Goal: Transaction & Acquisition: Purchase product/service

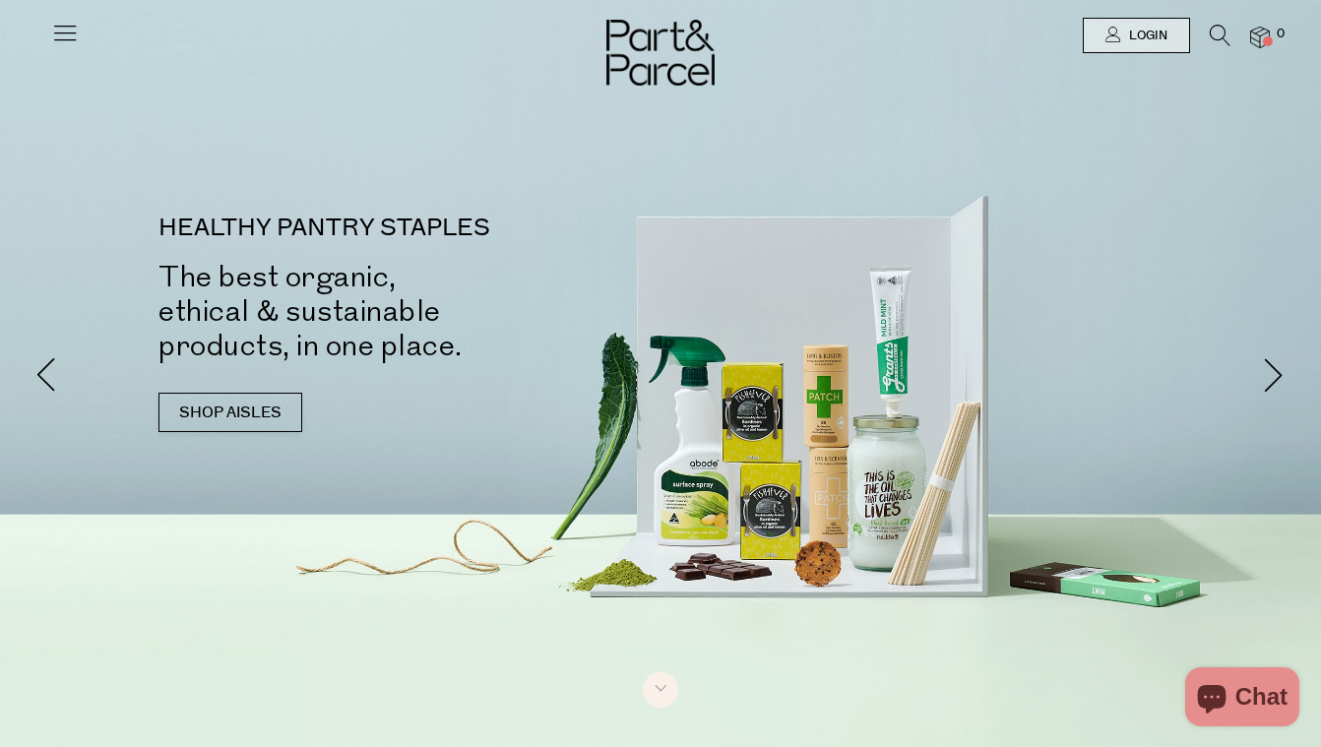
click at [66, 35] on icon at bounding box center [65, 33] width 28 height 28
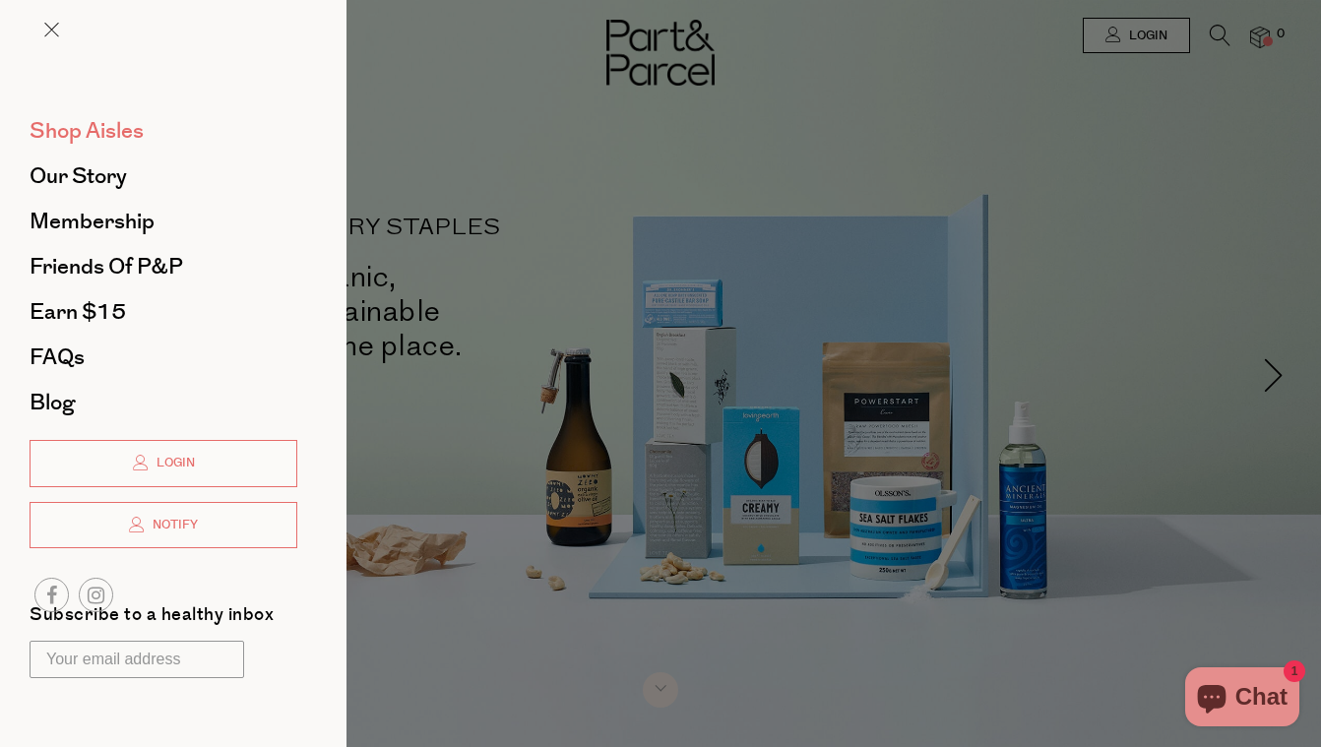
click at [82, 137] on span "Shop Aisles" at bounding box center [87, 130] width 114 height 31
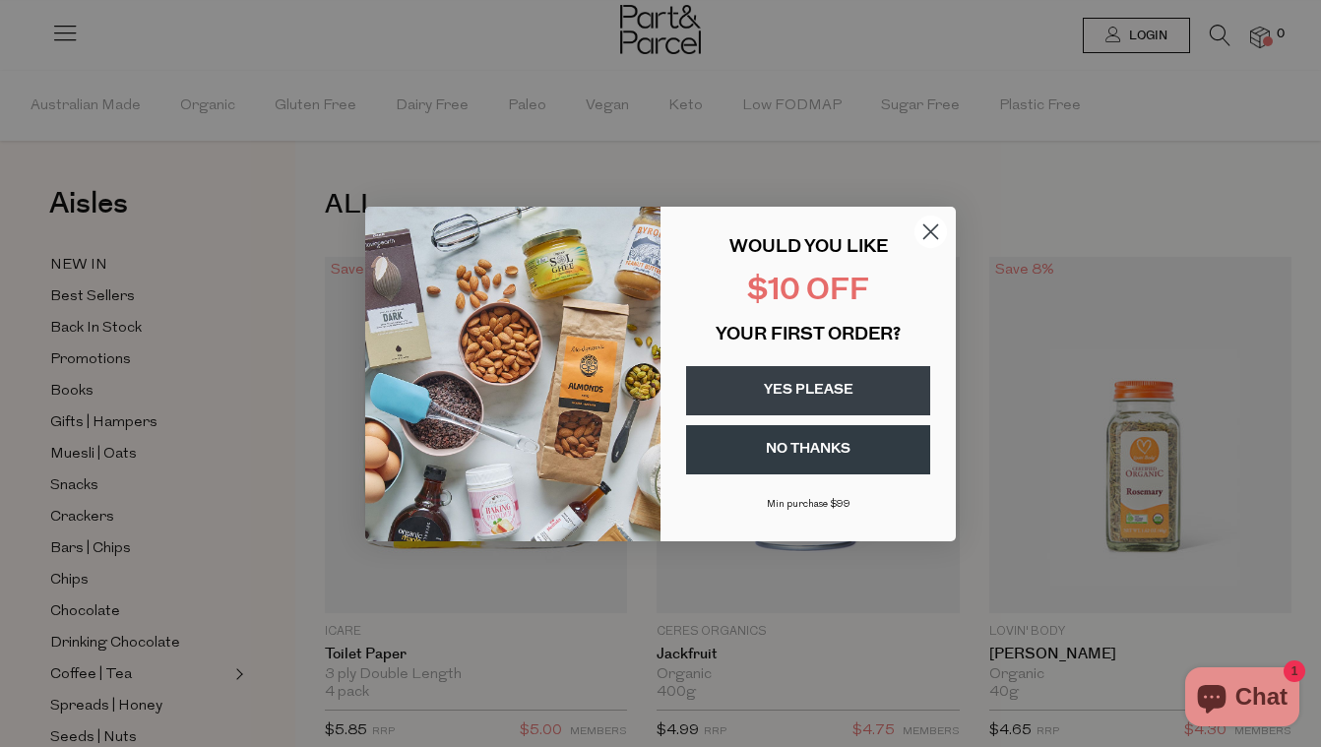
click at [935, 235] on icon "Close dialog" at bounding box center [931, 231] width 14 height 14
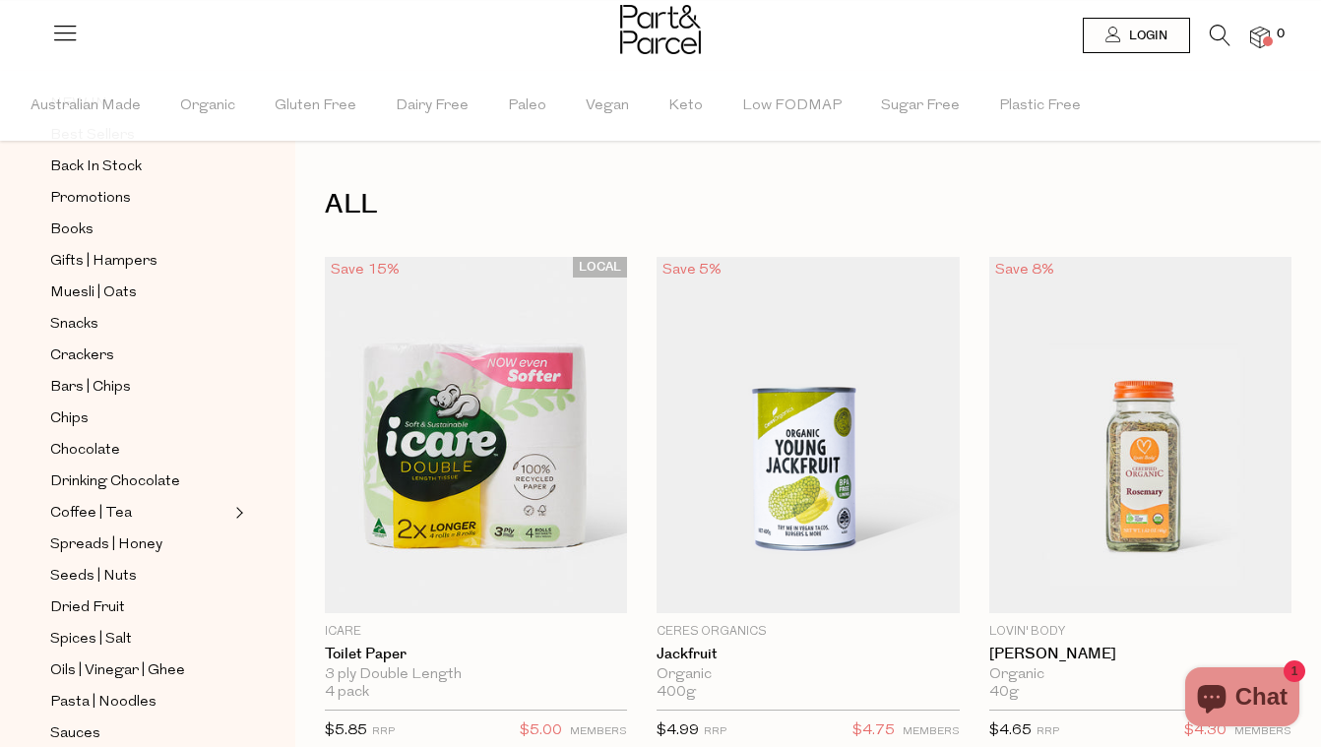
scroll to position [190, 0]
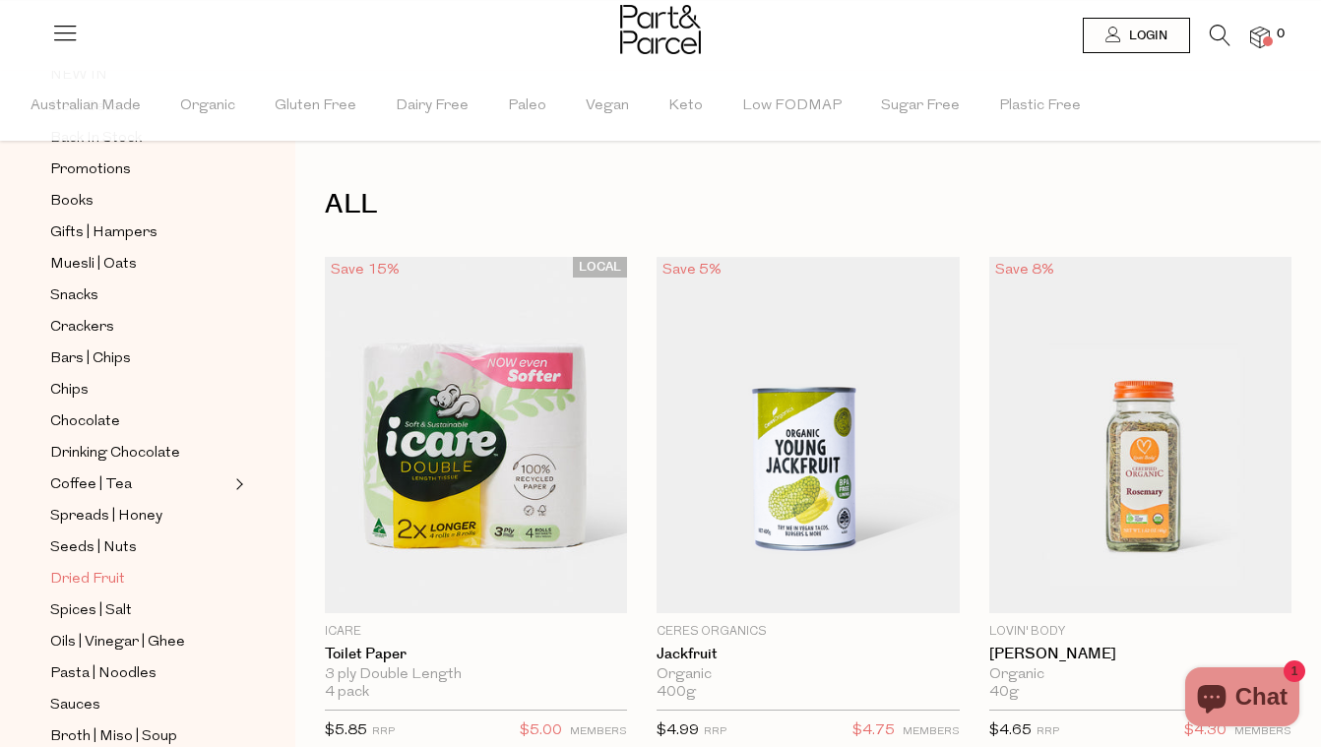
click at [98, 572] on span "Dried Fruit" at bounding box center [87, 580] width 75 height 24
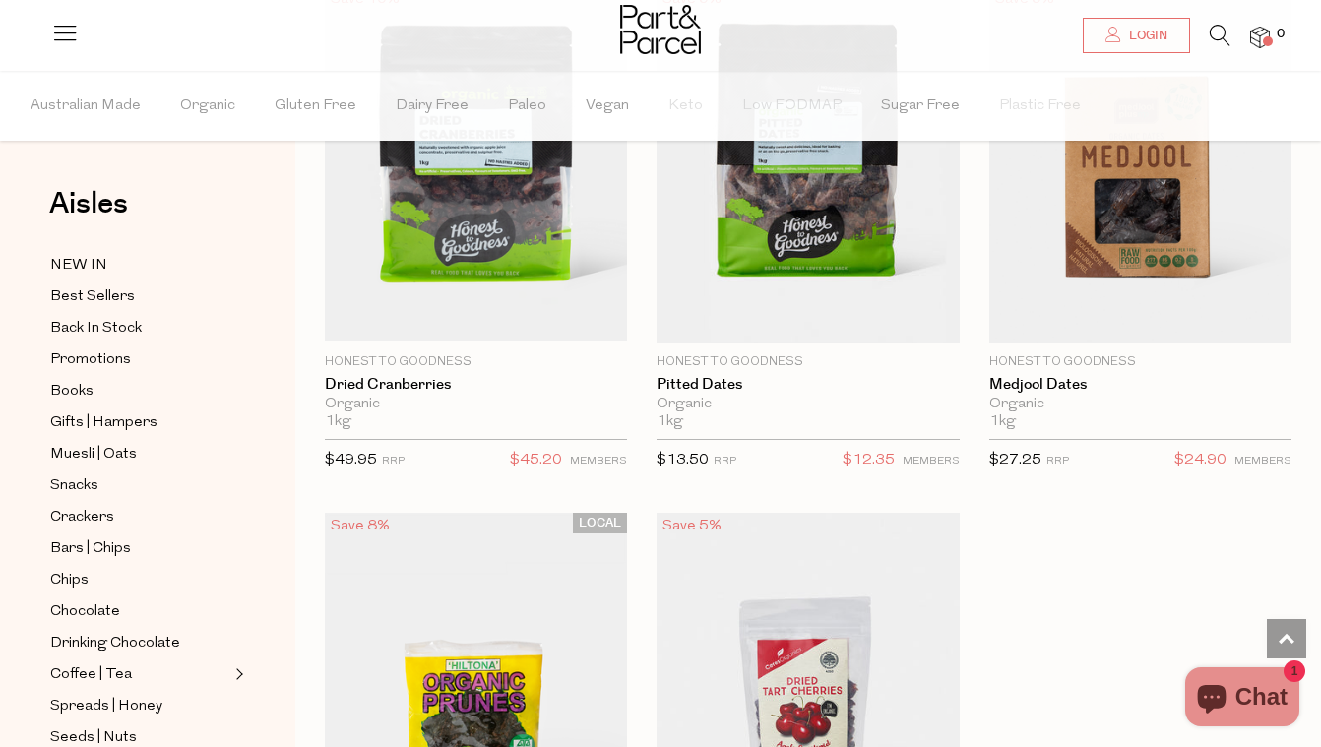
scroll to position [1029, 0]
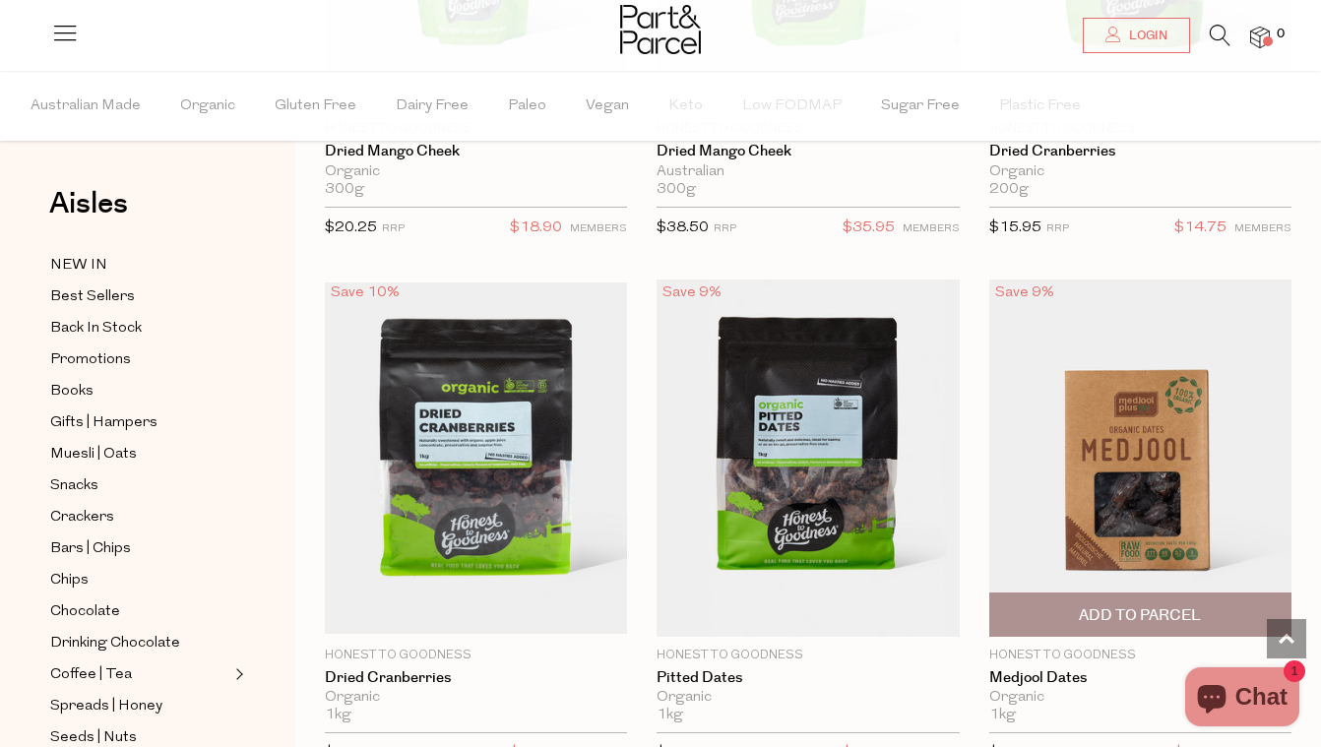
click at [1162, 465] on img at bounding box center [1140, 457] width 302 height 357
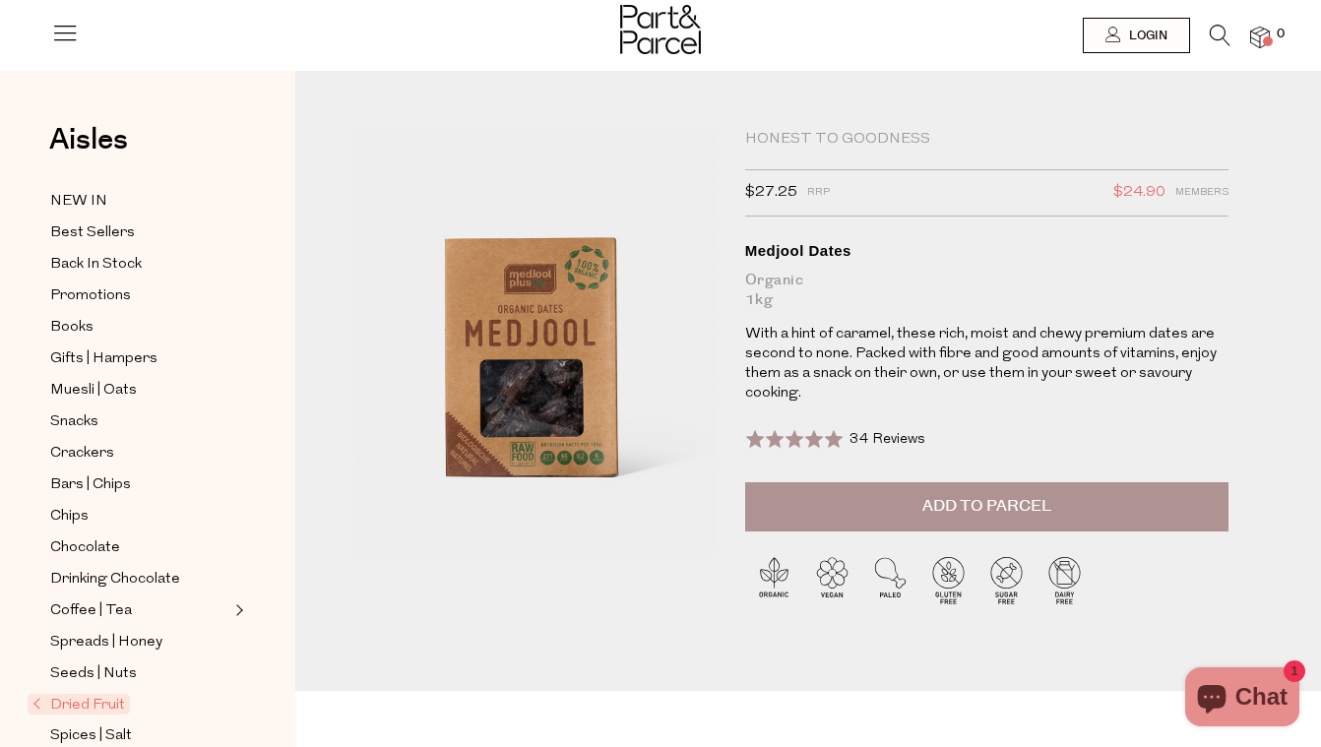
click at [1060, 516] on button "Add to Parcel" at bounding box center [986, 506] width 483 height 49
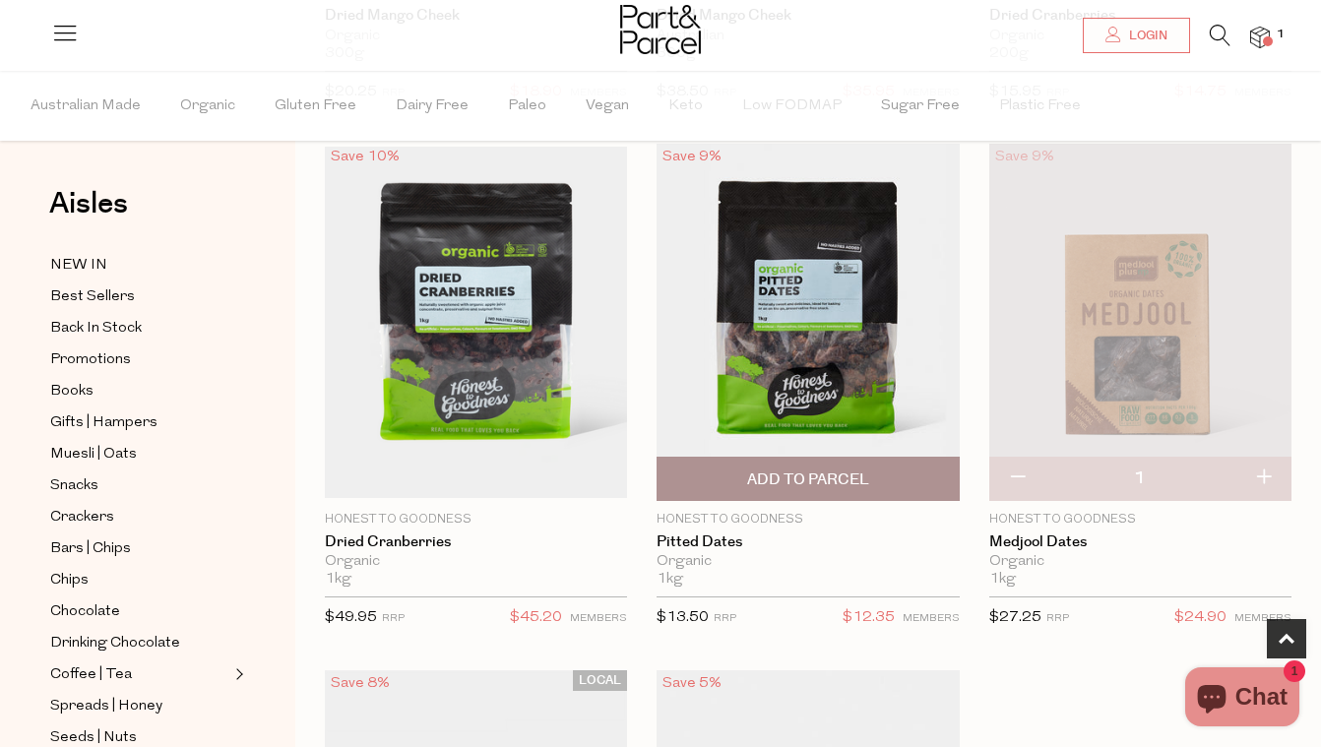
click at [814, 470] on span "Add To Parcel" at bounding box center [808, 479] width 122 height 21
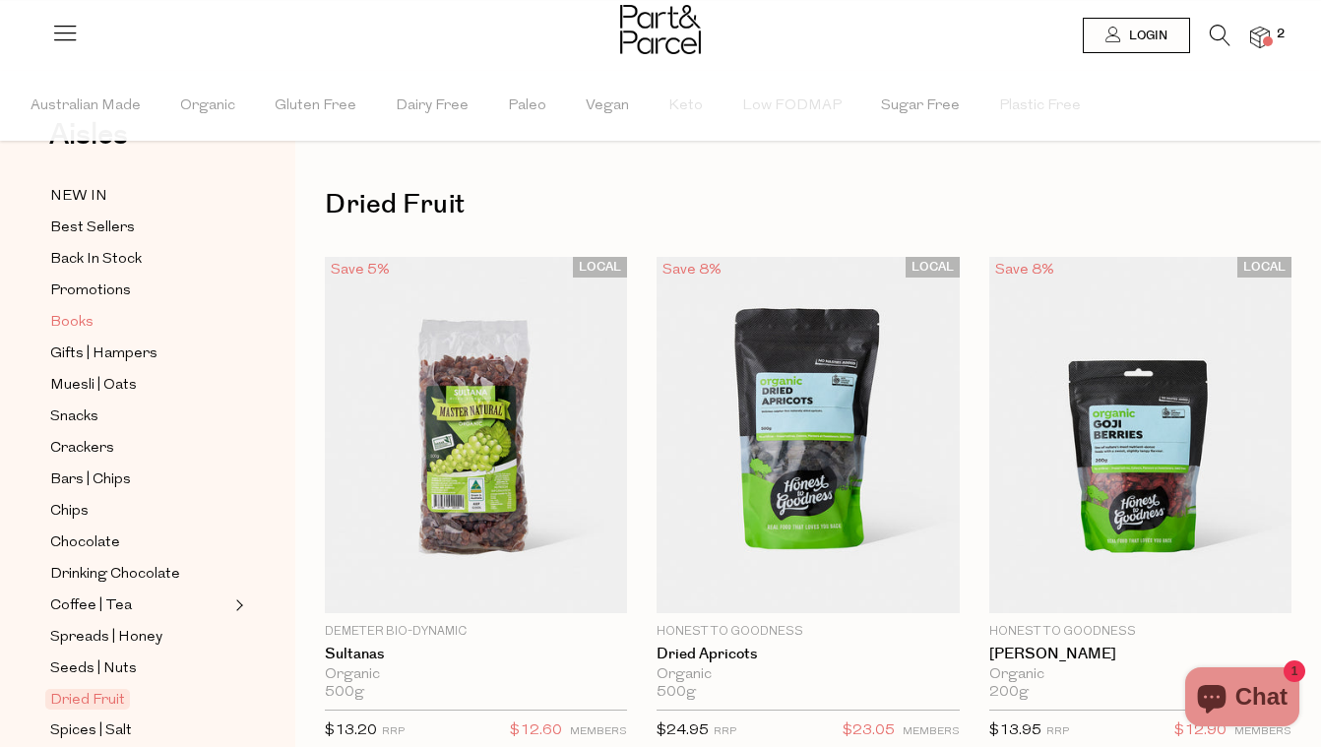
scroll to position [70, 0]
click at [67, 322] on span "Books" at bounding box center [71, 322] width 43 height 24
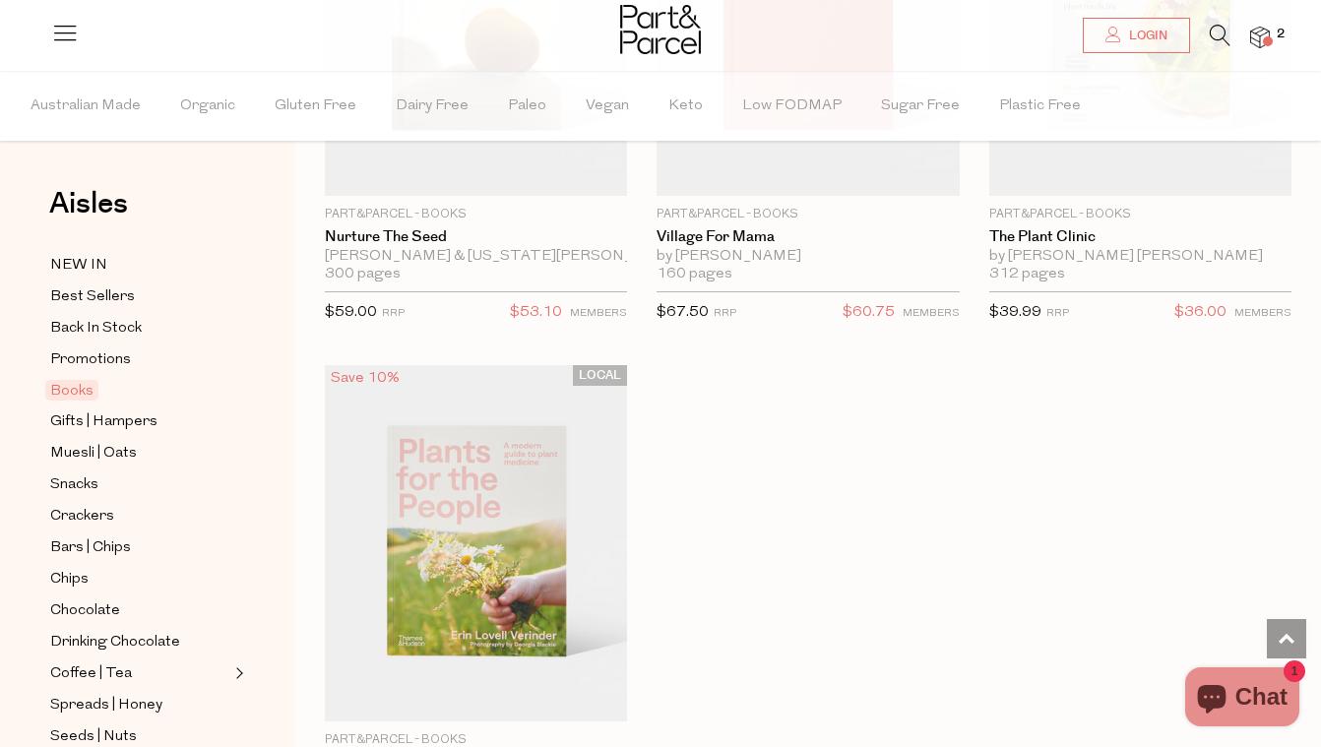
scroll to position [1511, 0]
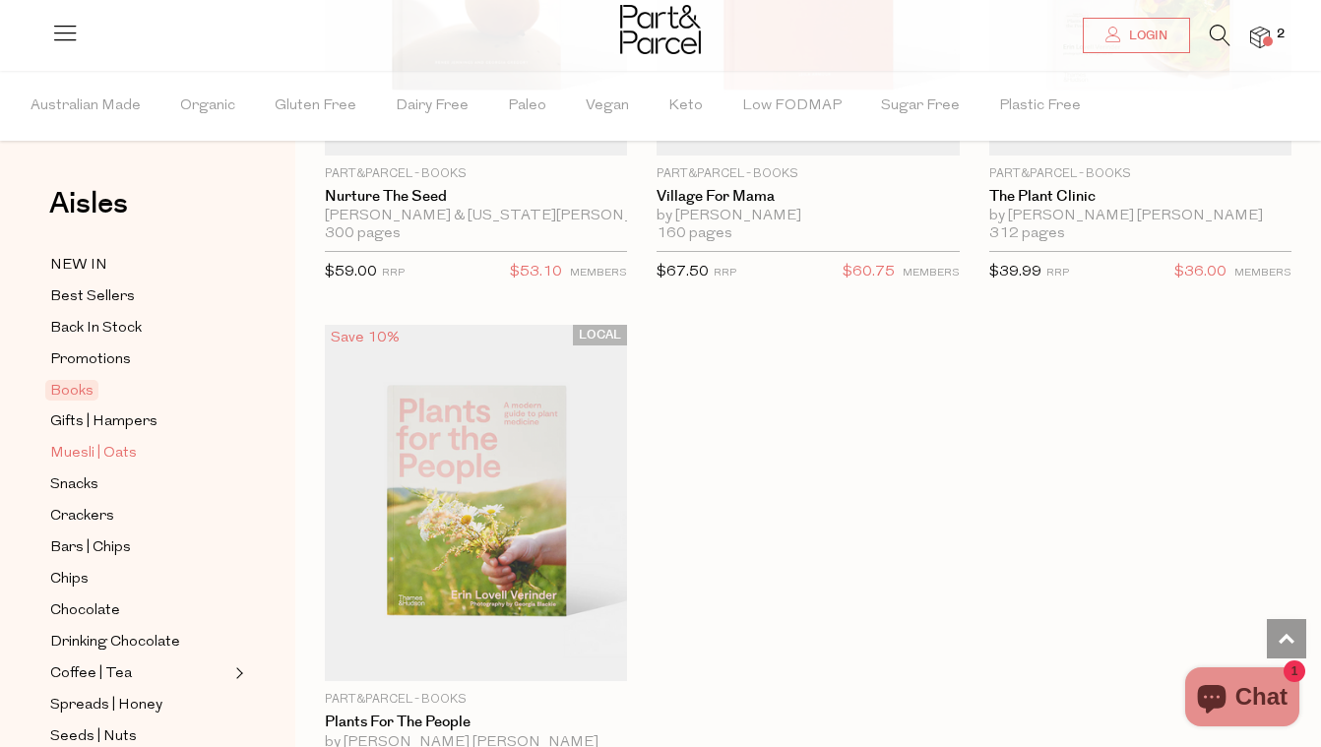
click at [80, 446] on span "Muesli | Oats" at bounding box center [93, 454] width 87 height 24
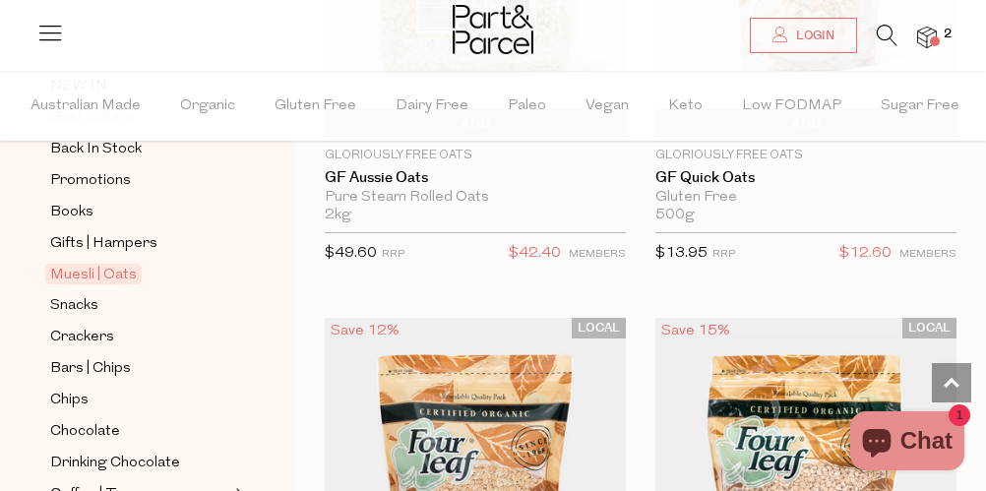
scroll to position [182, 0]
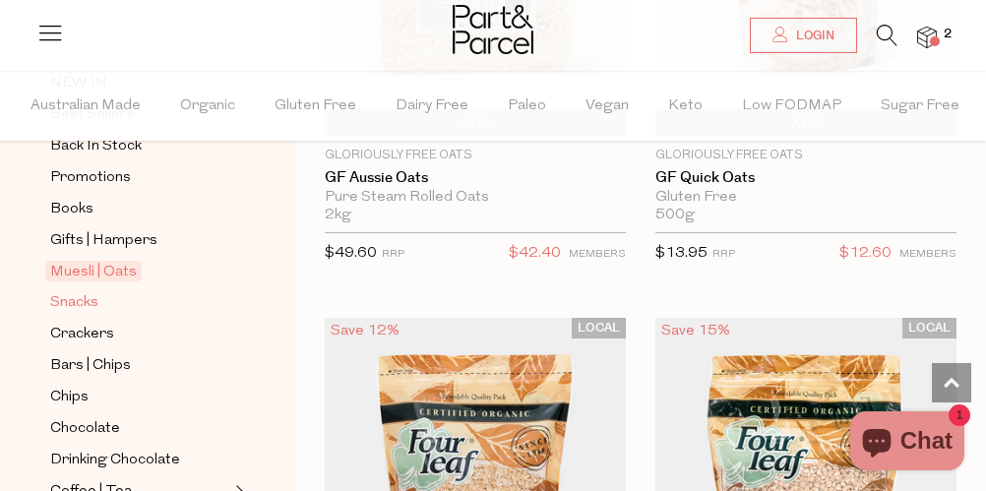
click at [84, 302] on span "Snacks" at bounding box center [74, 303] width 48 height 24
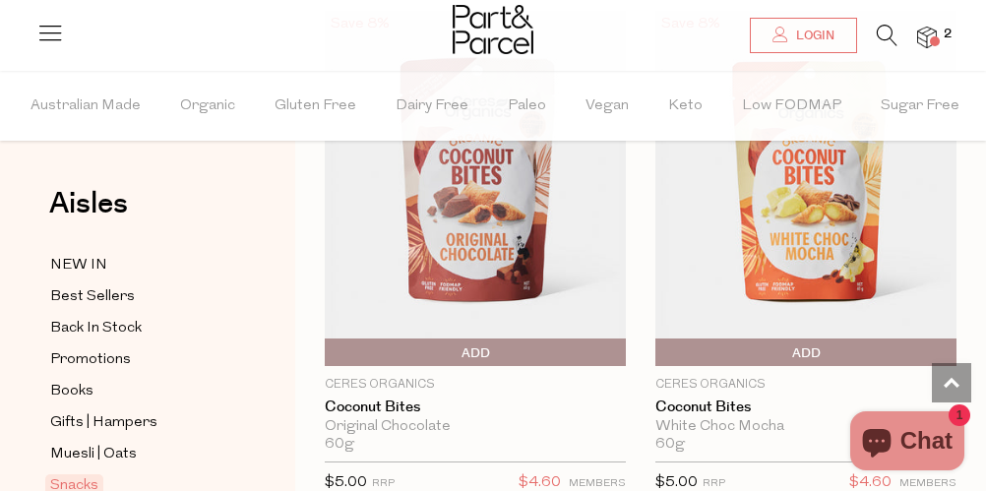
scroll to position [7705, 0]
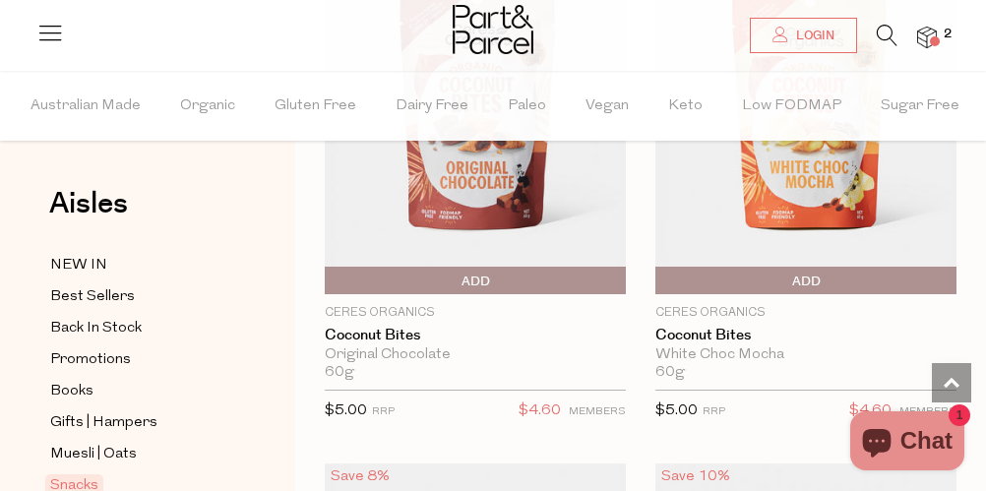
click at [497, 283] on span "Add To Parcel" at bounding box center [475, 282] width 291 height 30
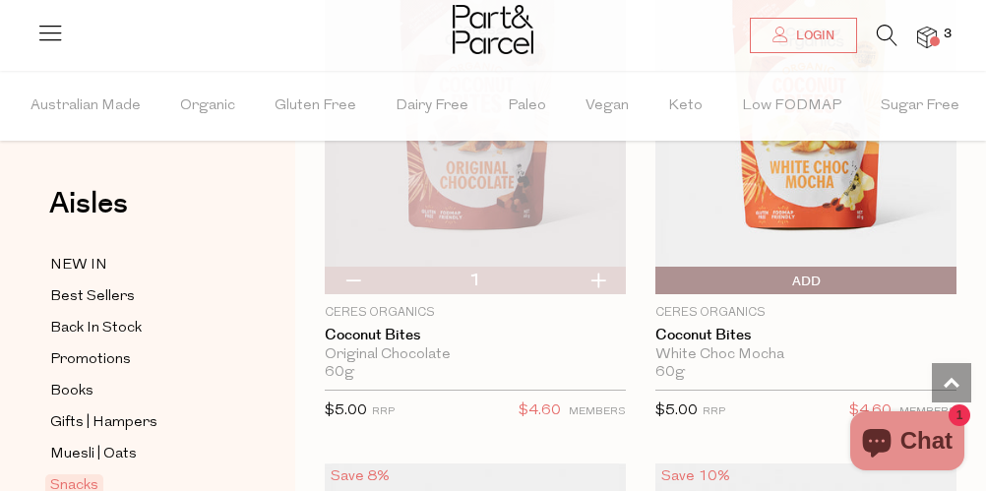
click at [598, 278] on button "button" at bounding box center [598, 281] width 56 height 28
type input "2"
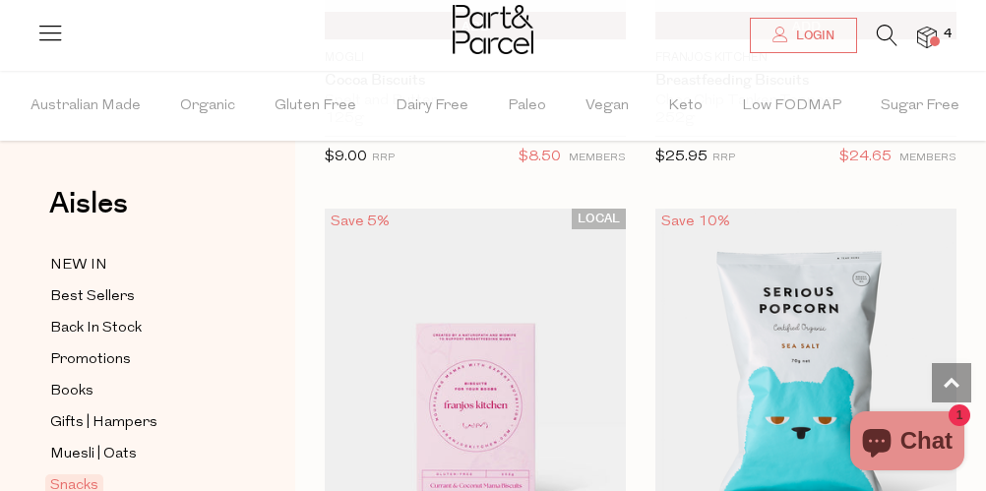
scroll to position [10177, 0]
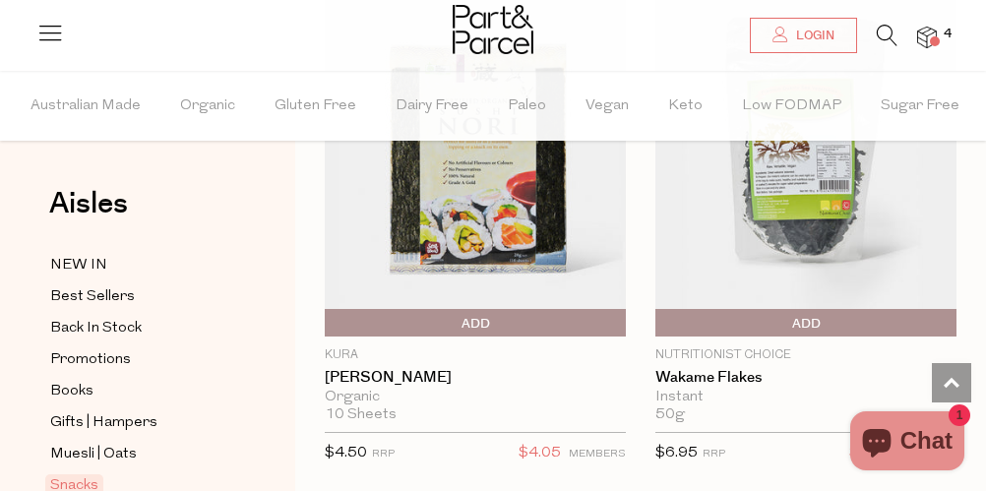
scroll to position [15008, 0]
click at [660, 327] on span "Add To Parcel" at bounding box center [660, 323] width 0 height 30
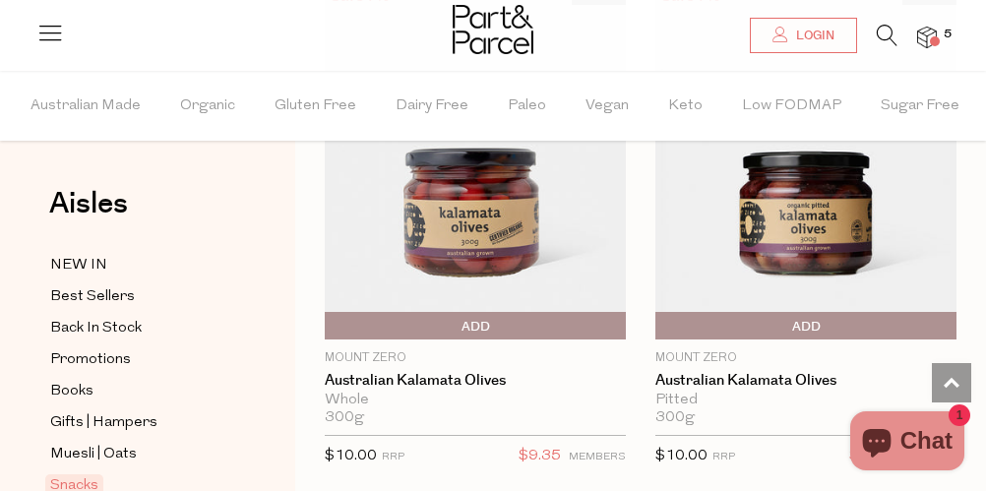
scroll to position [16576, 0]
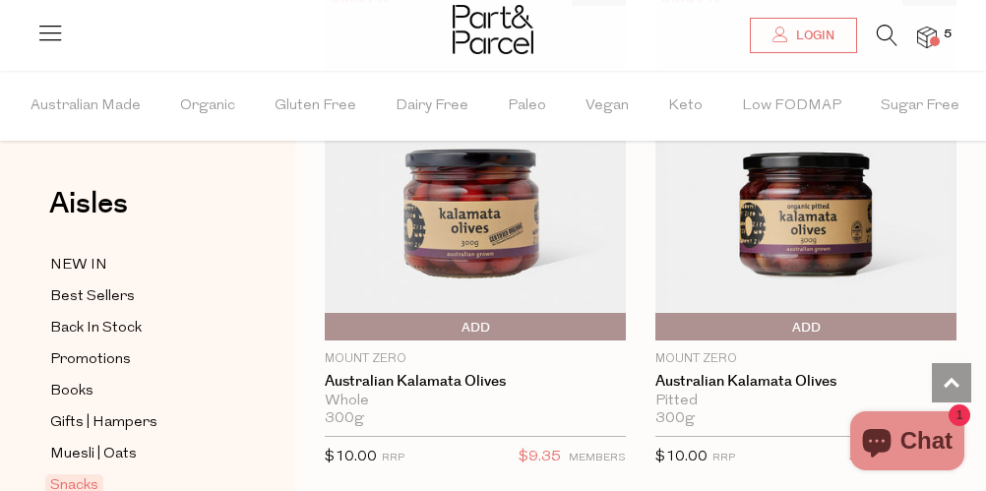
click at [836, 332] on span "Add To Parcel" at bounding box center [805, 328] width 291 height 30
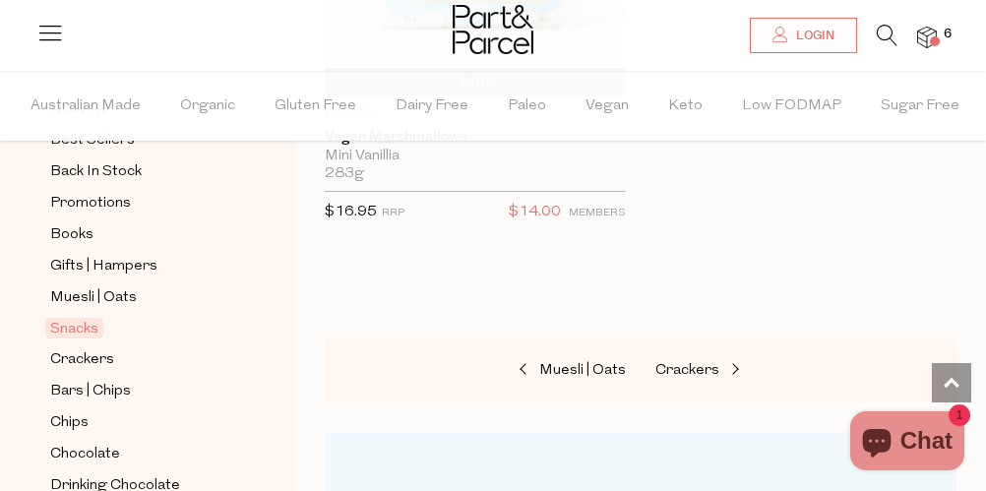
scroll to position [185, 0]
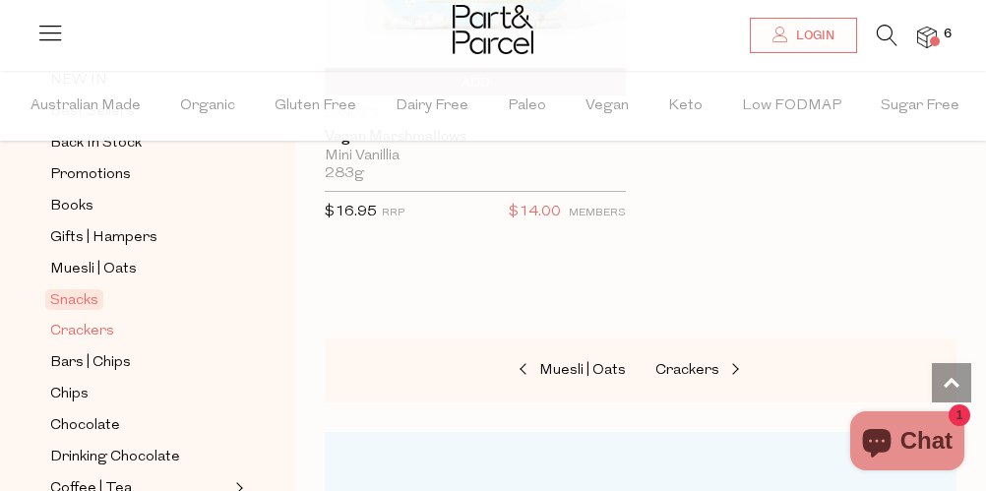
click at [82, 328] on span "Crackers" at bounding box center [82, 332] width 64 height 24
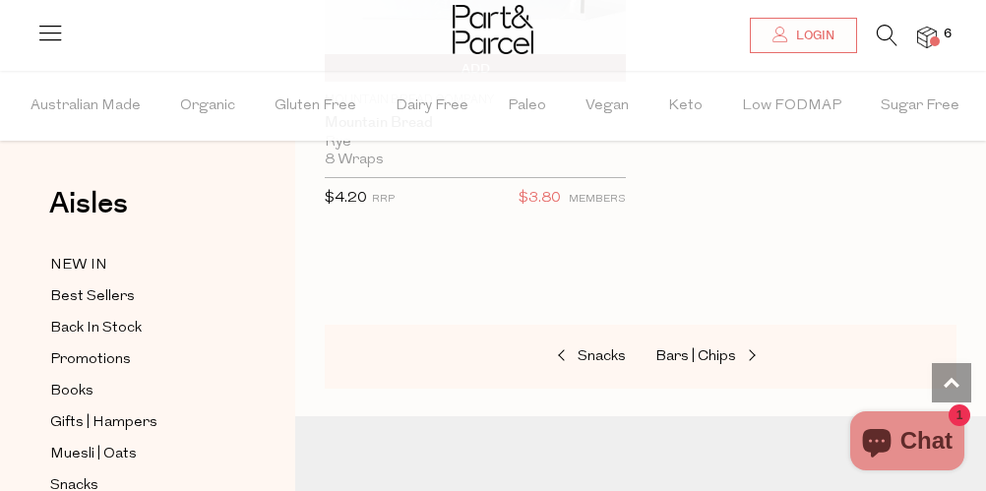
scroll to position [9992, 0]
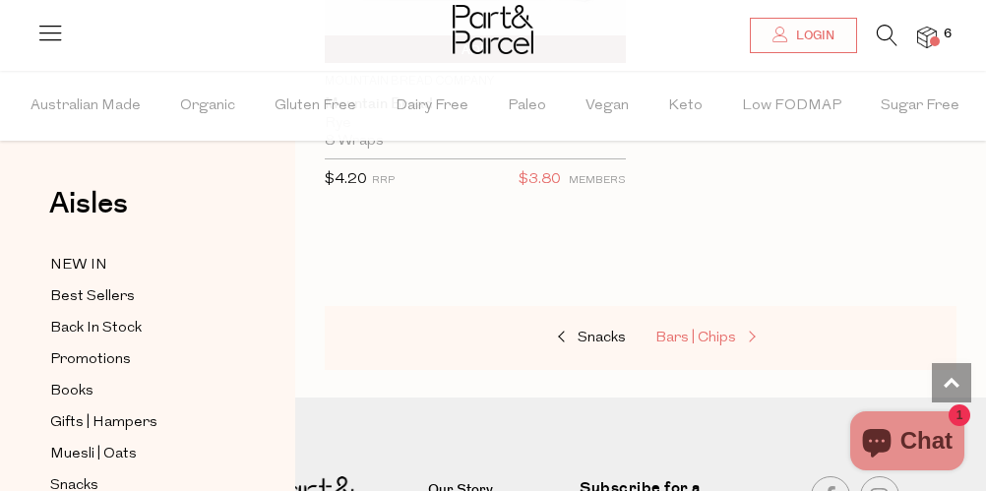
click at [719, 335] on span "Bars | Chips" at bounding box center [695, 338] width 81 height 15
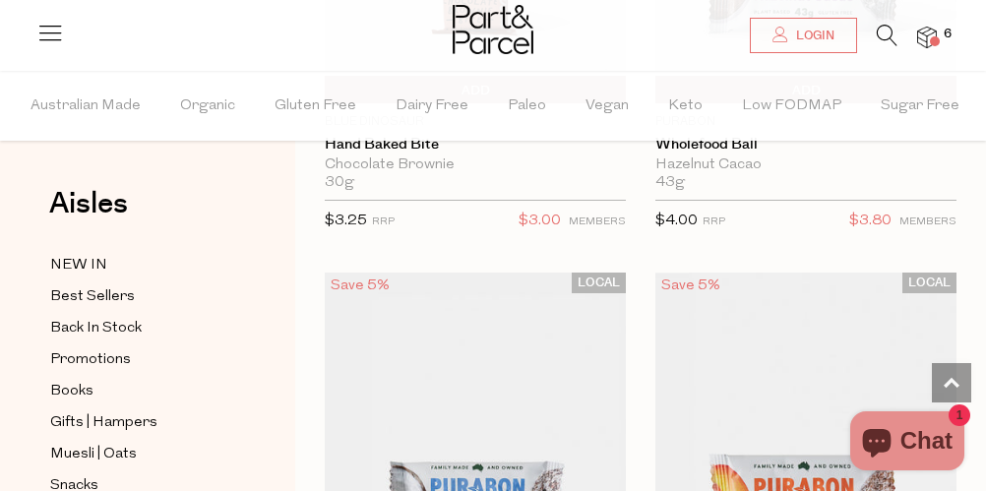
scroll to position [9704, 0]
